Goal: Information Seeking & Learning: Learn about a topic

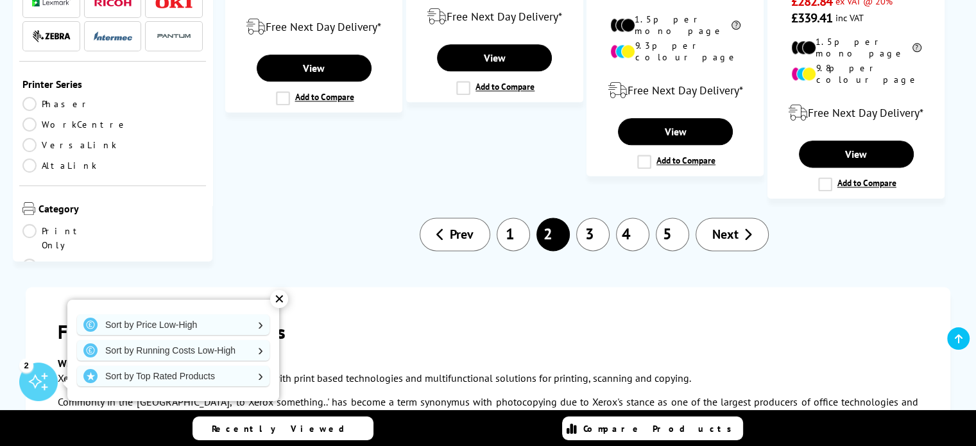
scroll to position [1711, 0]
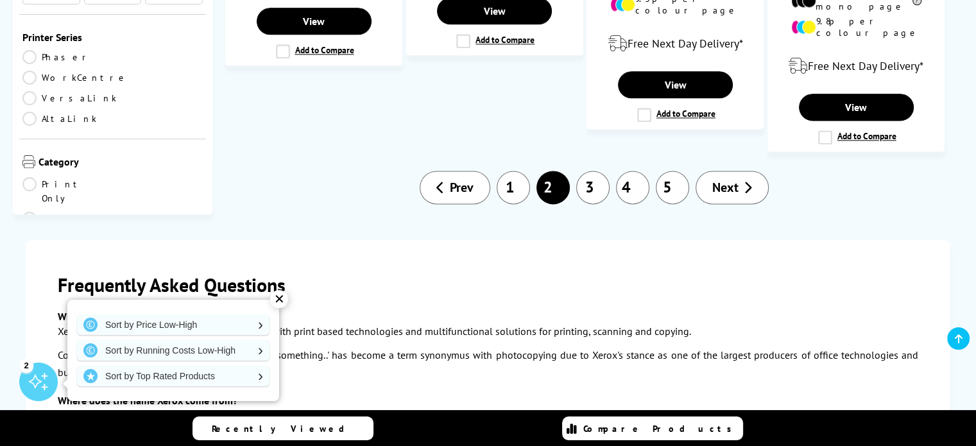
click at [723, 179] on span "Next" at bounding box center [725, 187] width 26 height 17
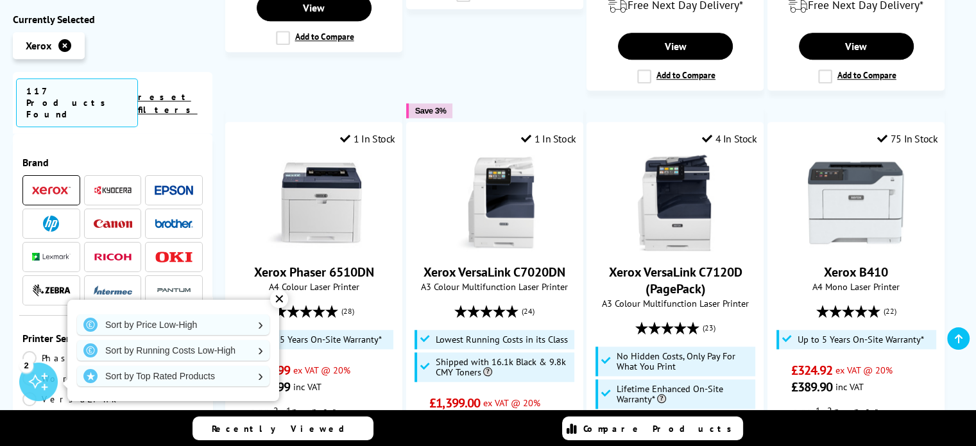
scroll to position [1265, 0]
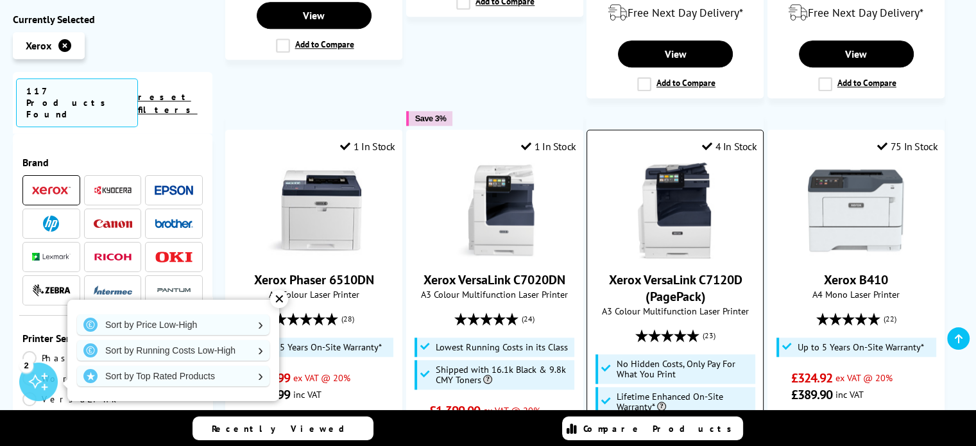
click at [670, 176] on img at bounding box center [675, 210] width 96 height 96
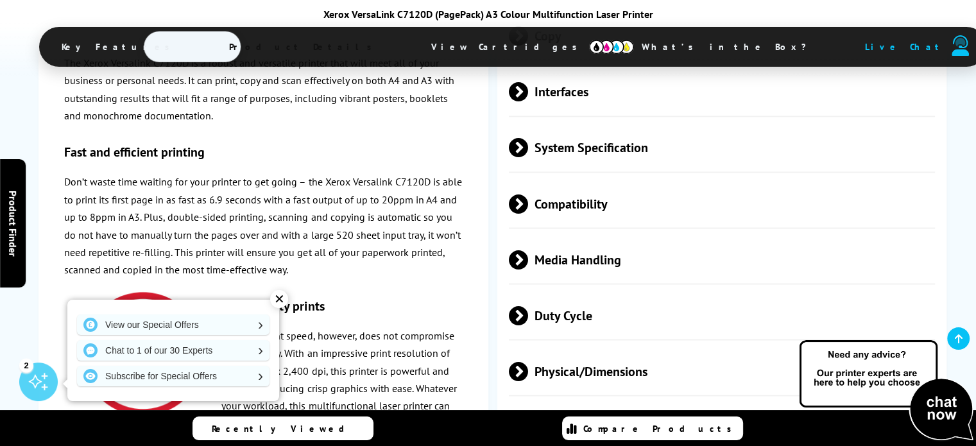
scroll to position [2269, 0]
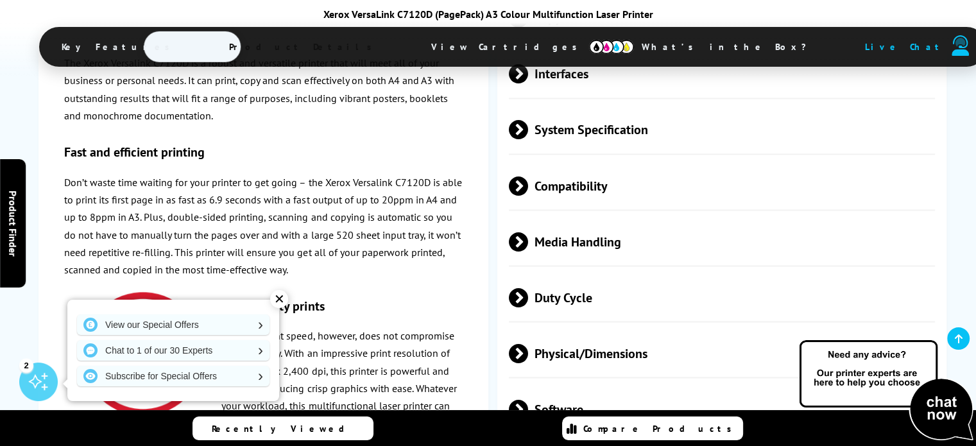
click at [561, 246] on span "Media Handling" at bounding box center [722, 241] width 426 height 48
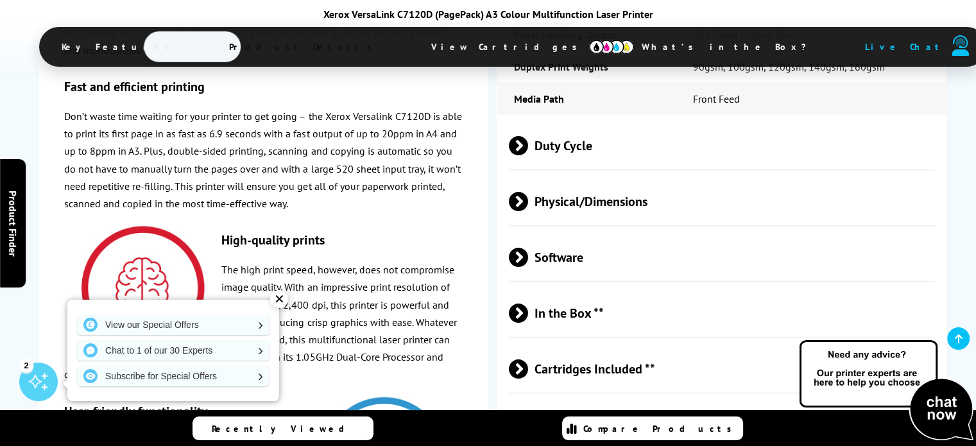
scroll to position [2935, 0]
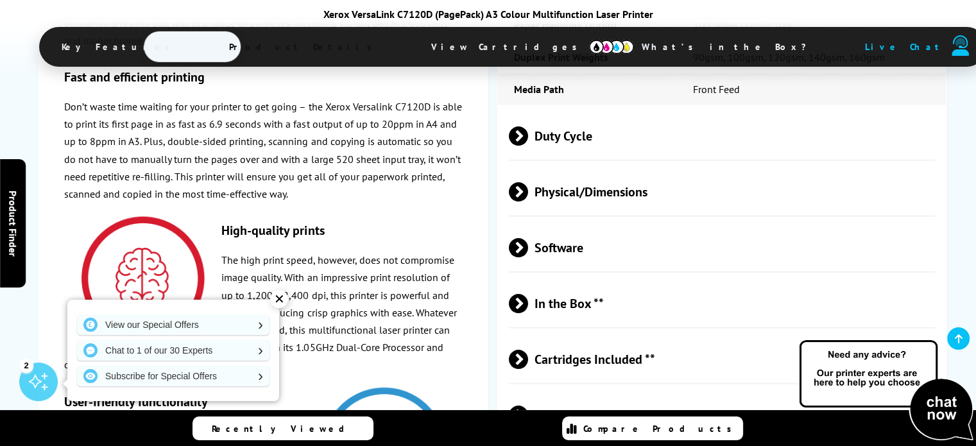
click at [571, 210] on span "Physical/Dimensions" at bounding box center [722, 191] width 426 height 48
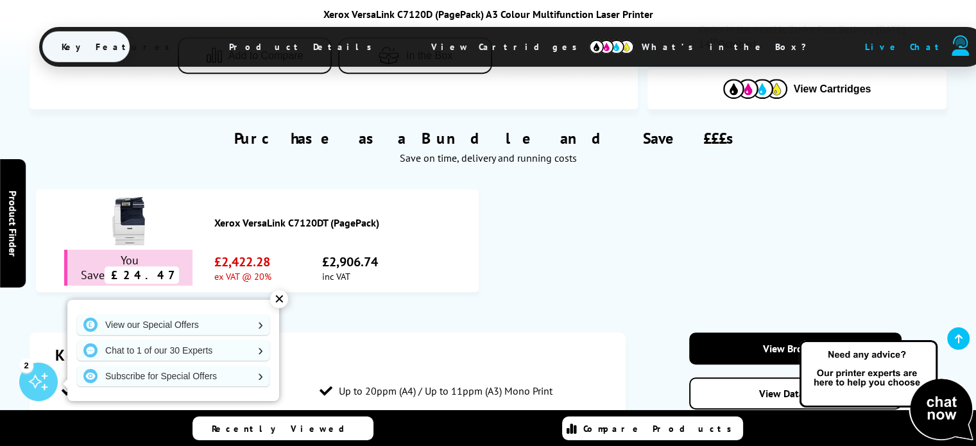
scroll to position [664, 0]
